Goal: Task Accomplishment & Management: Manage account settings

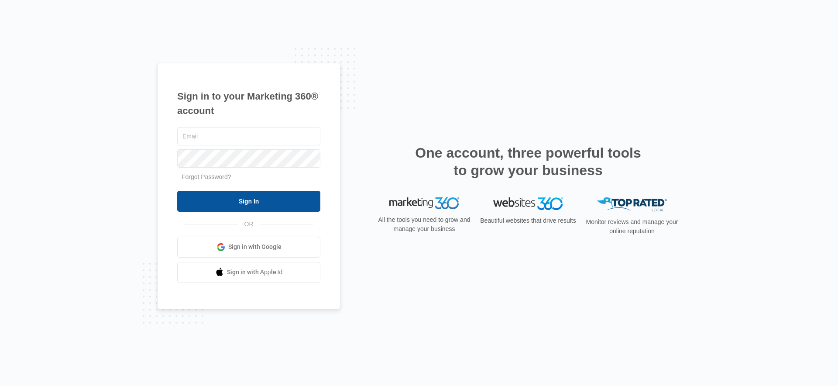
type input "[PERSON_NAME][EMAIL_ADDRESS][DOMAIN_NAME]"
click at [283, 201] on input "Sign In" at bounding box center [248, 201] width 143 height 21
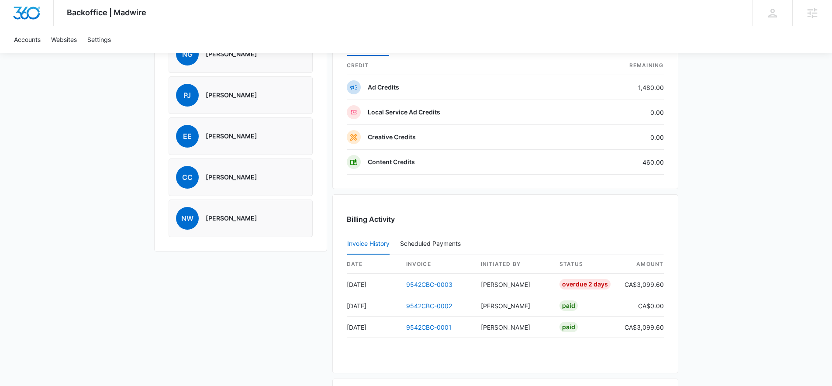
scroll to position [674, 0]
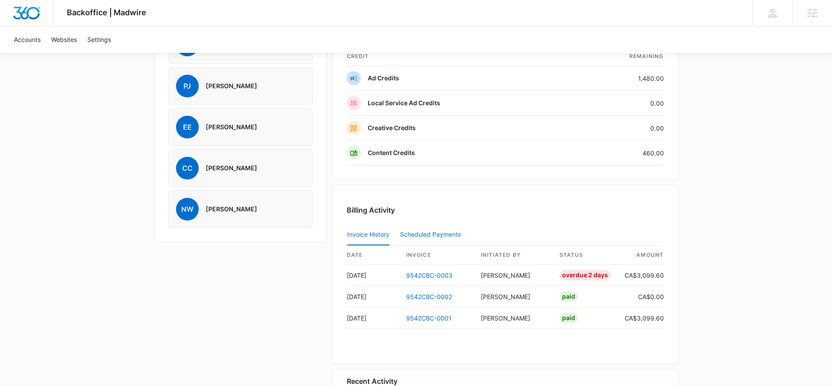
click at [421, 234] on div "Scheduled Payments 0" at bounding box center [432, 234] width 64 height 6
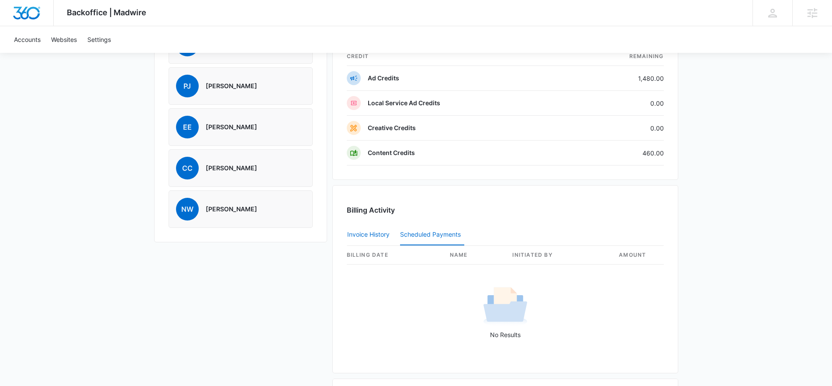
click at [374, 231] on button "Invoice History" at bounding box center [368, 234] width 42 height 21
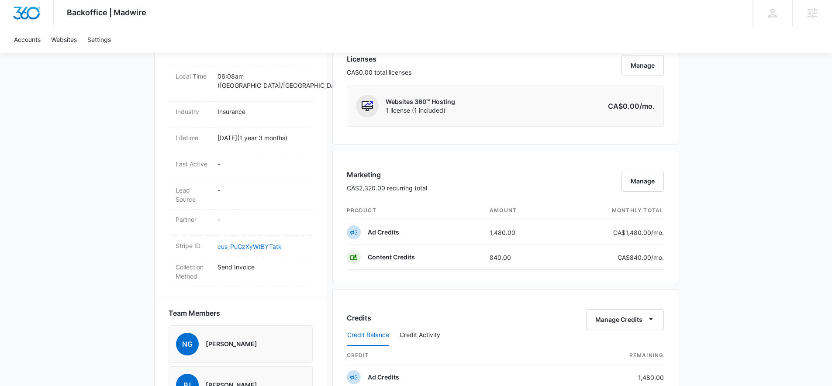
scroll to position [377, 0]
